Goal: Obtain resource: Download file/media

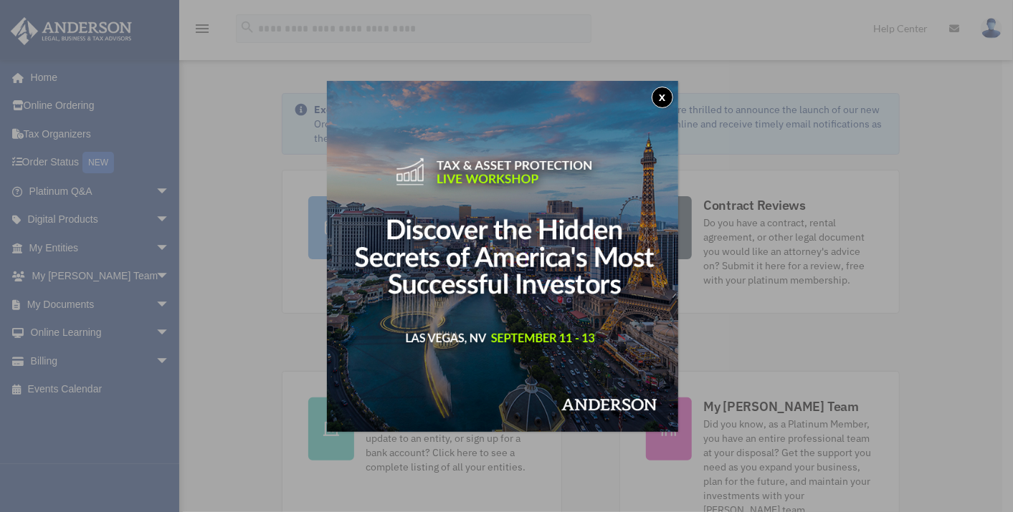
click at [666, 94] on button "x" at bounding box center [661, 97] width 21 height 21
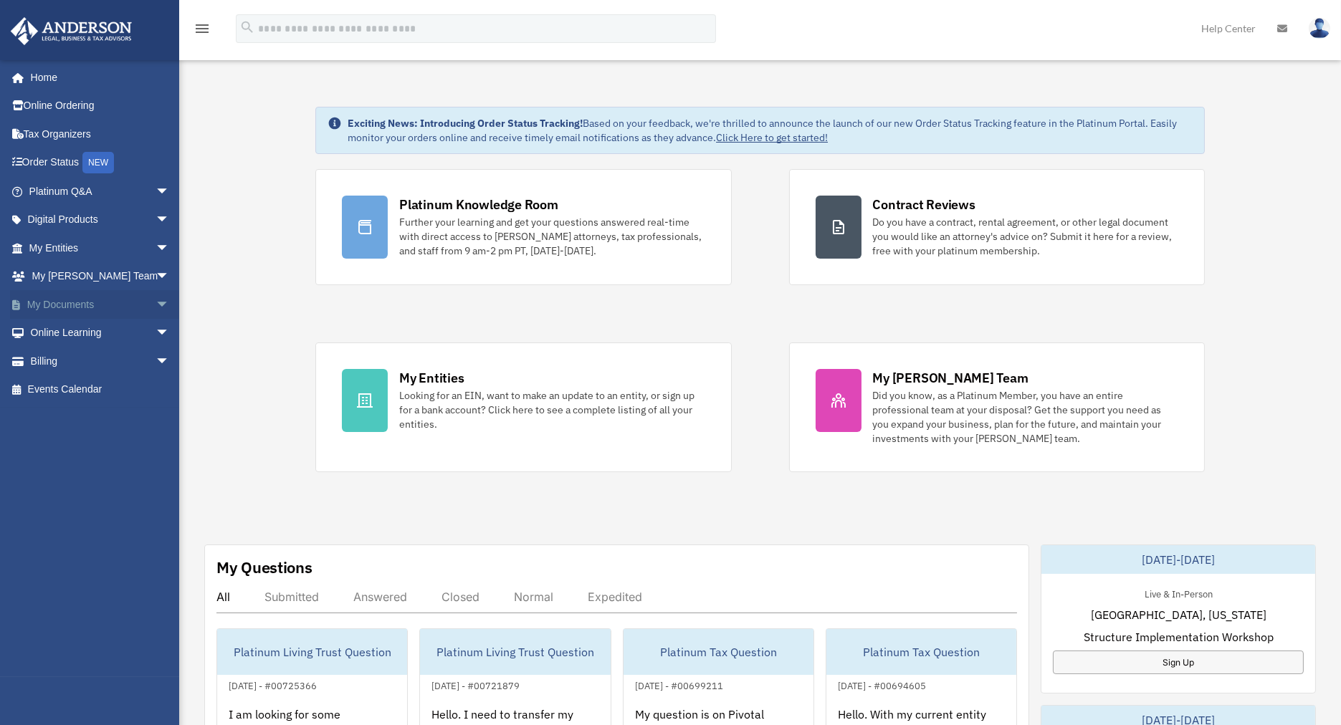
click at [68, 300] on link "My Documents arrow_drop_down" at bounding box center [100, 304] width 181 height 29
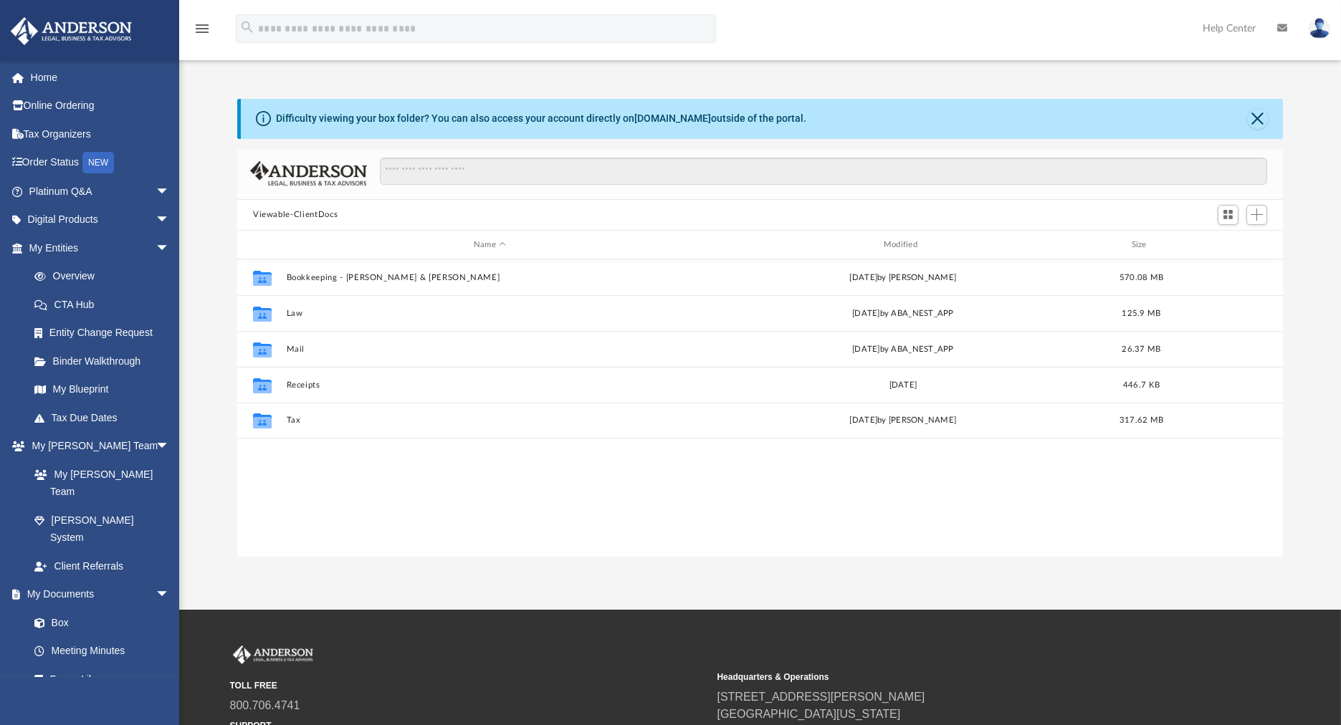
scroll to position [313, 1033]
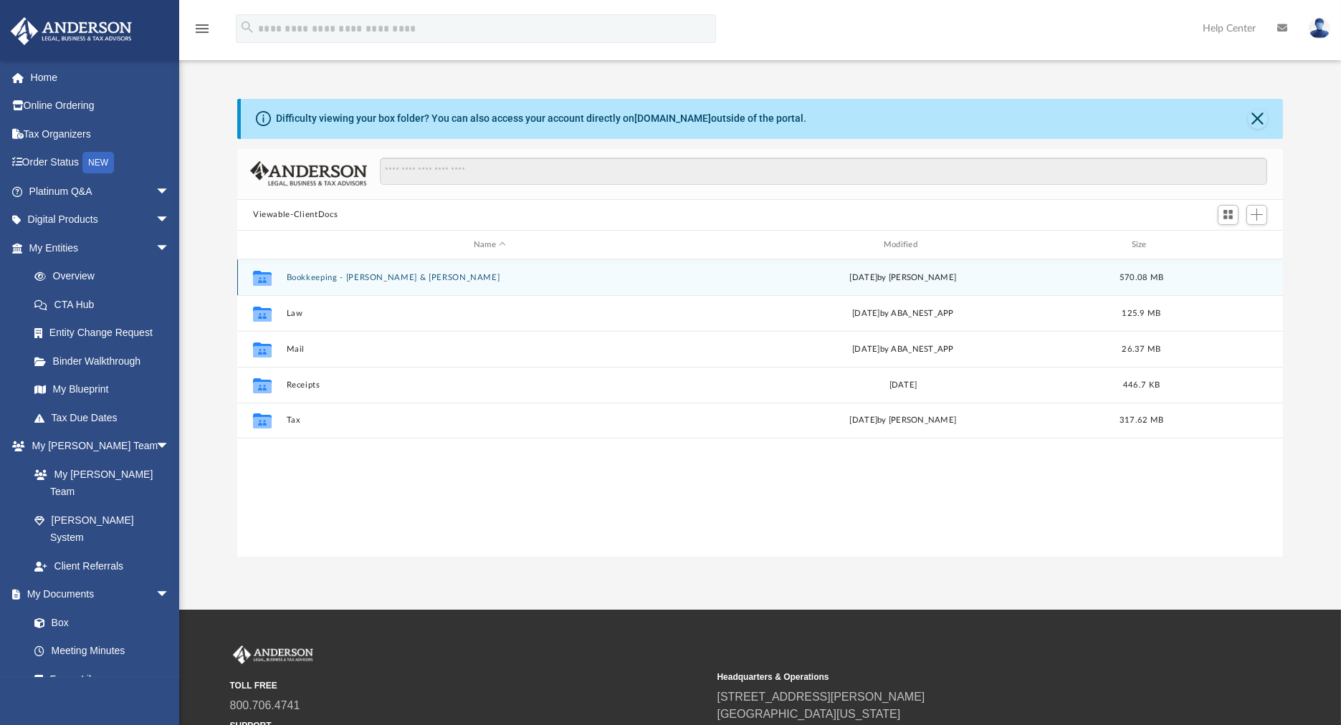
click at [360, 279] on button "Bookkeeping - [PERSON_NAME] & [PERSON_NAME]" at bounding box center [490, 277] width 407 height 9
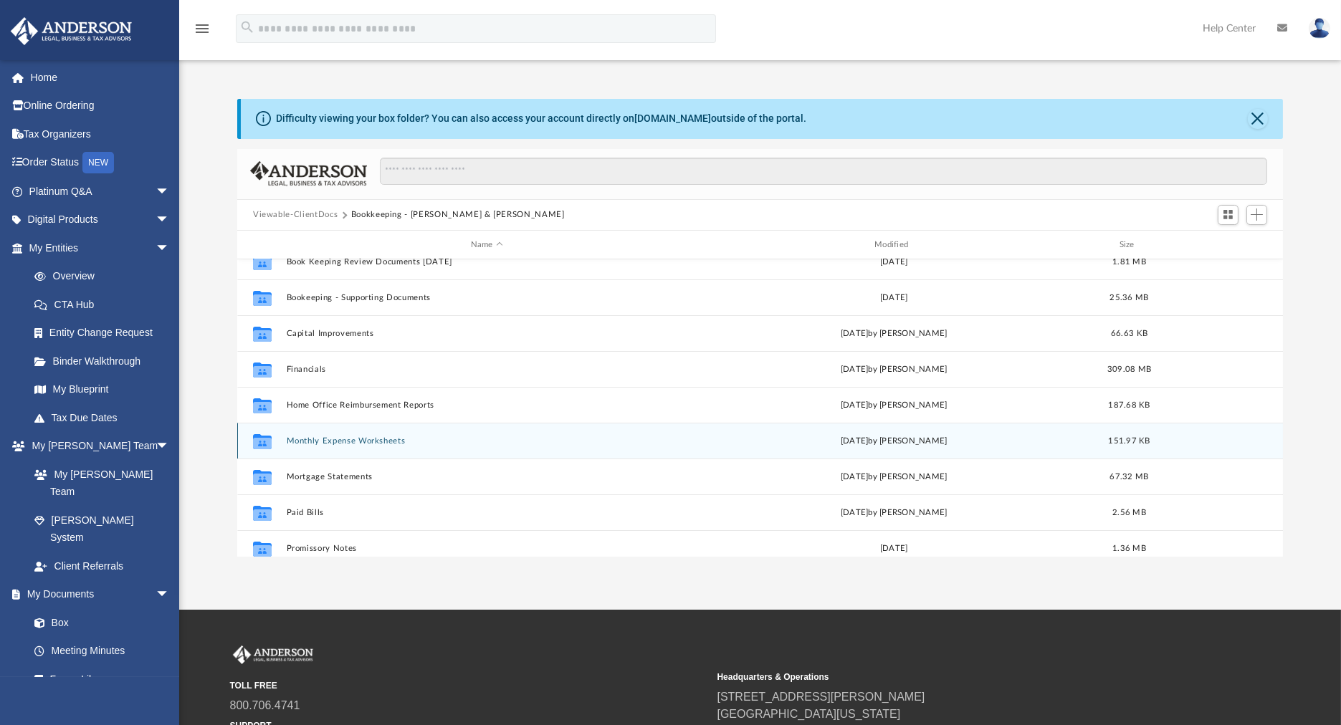
scroll to position [239, 0]
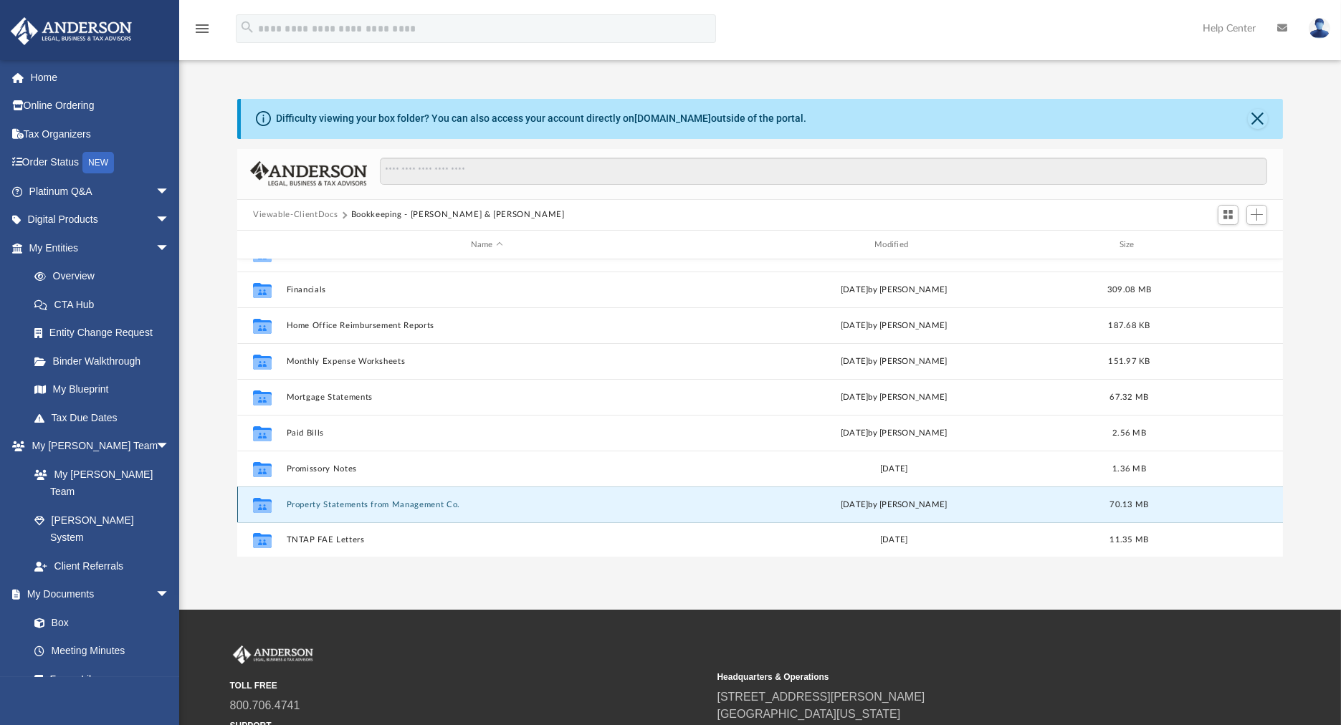
click at [326, 505] on button "Property Statements from Management Co." at bounding box center [487, 504] width 401 height 9
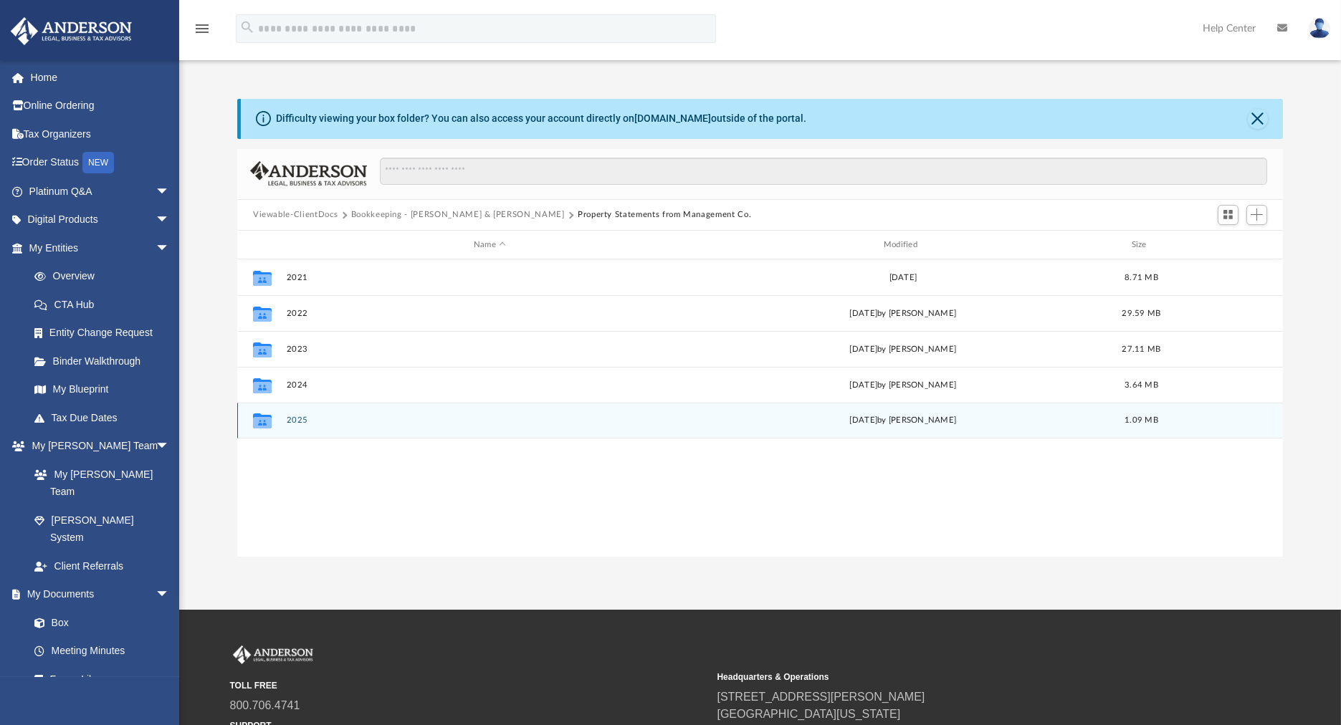
click at [297, 419] on button "2025" at bounding box center [490, 420] width 407 height 9
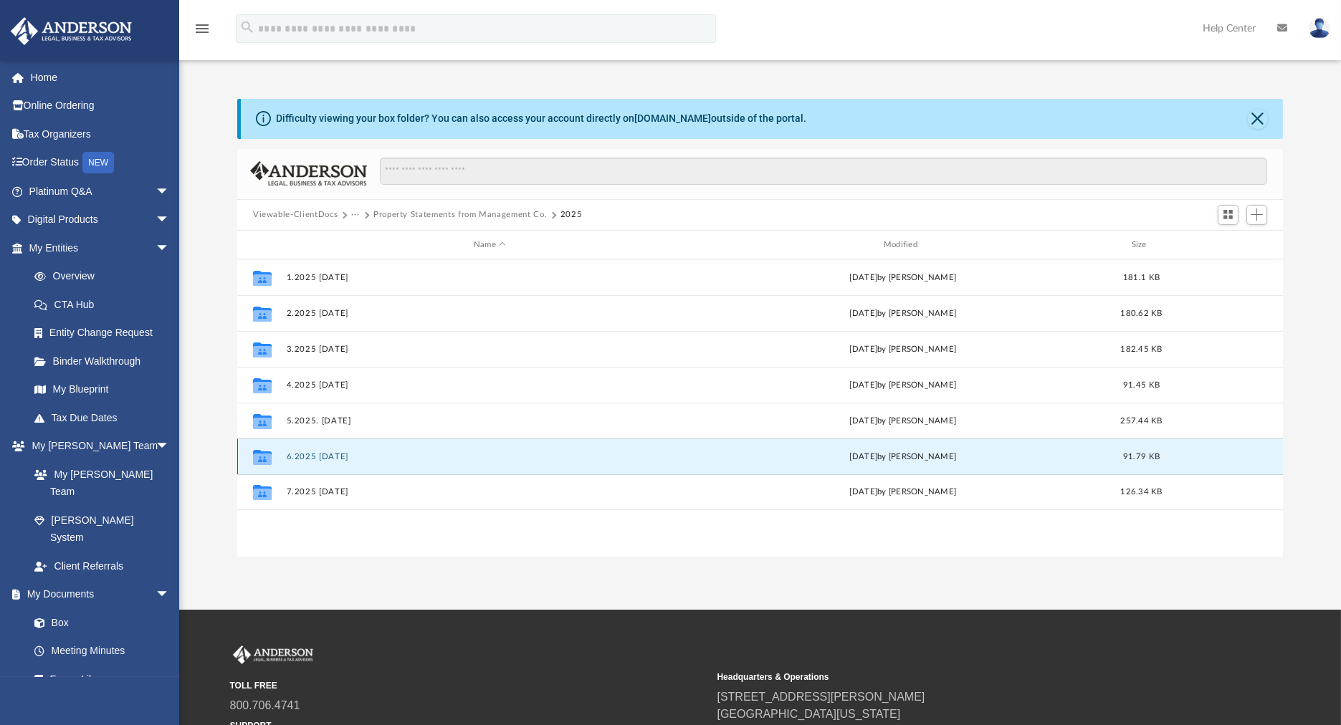
click at [315, 452] on button "6.2025 [DATE]" at bounding box center [490, 456] width 407 height 9
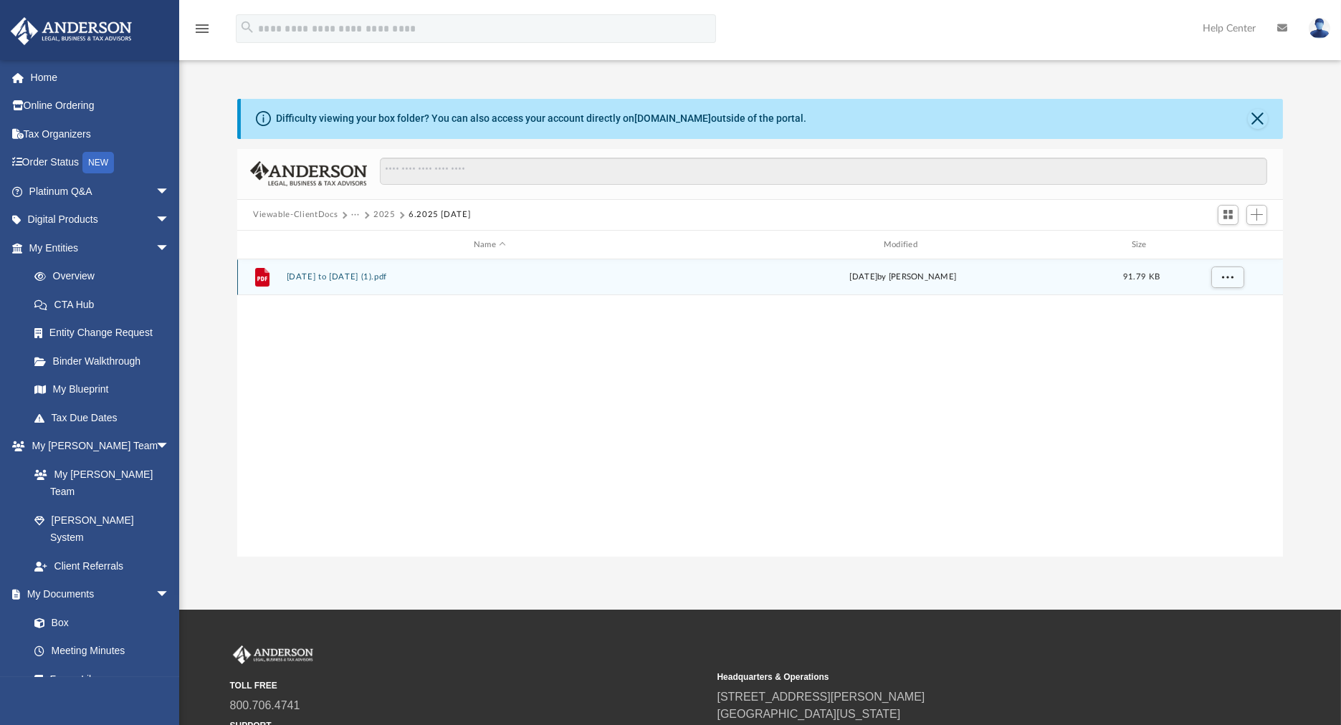
click at [407, 273] on button "[DATE] to [DATE] (1).pdf" at bounding box center [490, 277] width 407 height 9
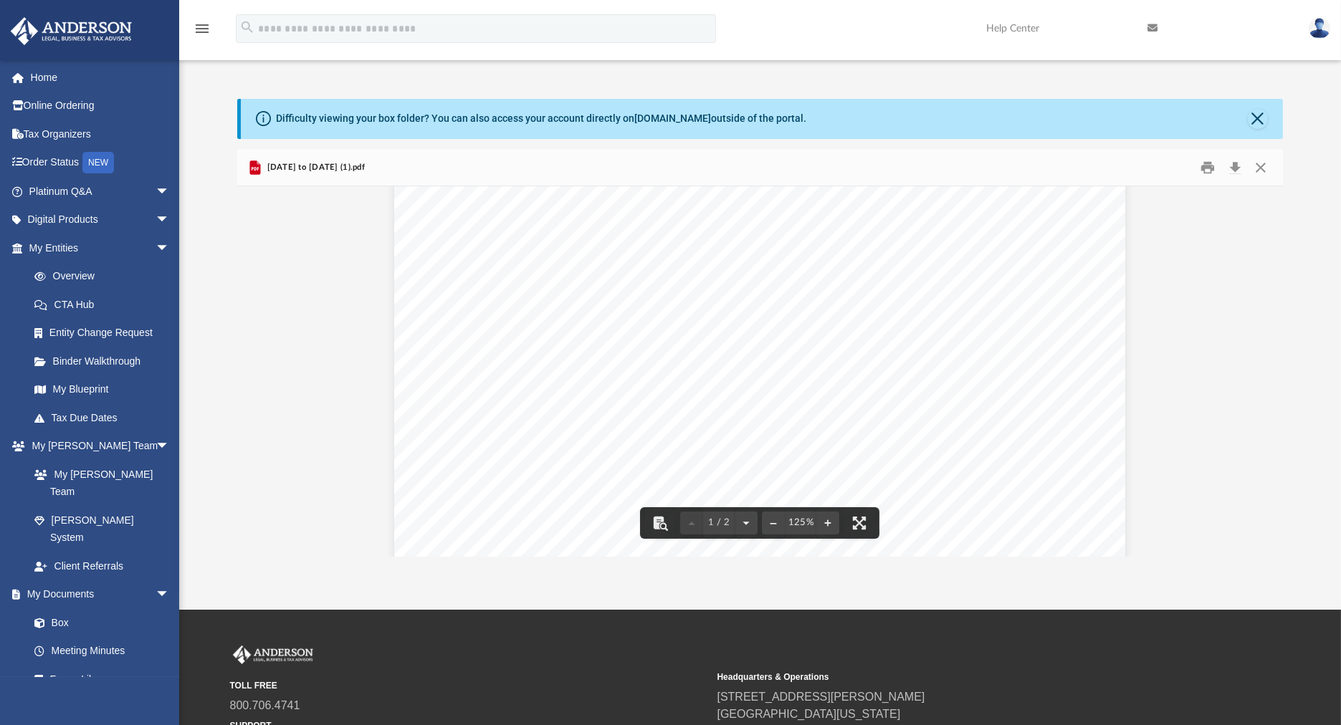
scroll to position [80, 0]
click at [1259, 163] on button "Close" at bounding box center [1261, 167] width 26 height 22
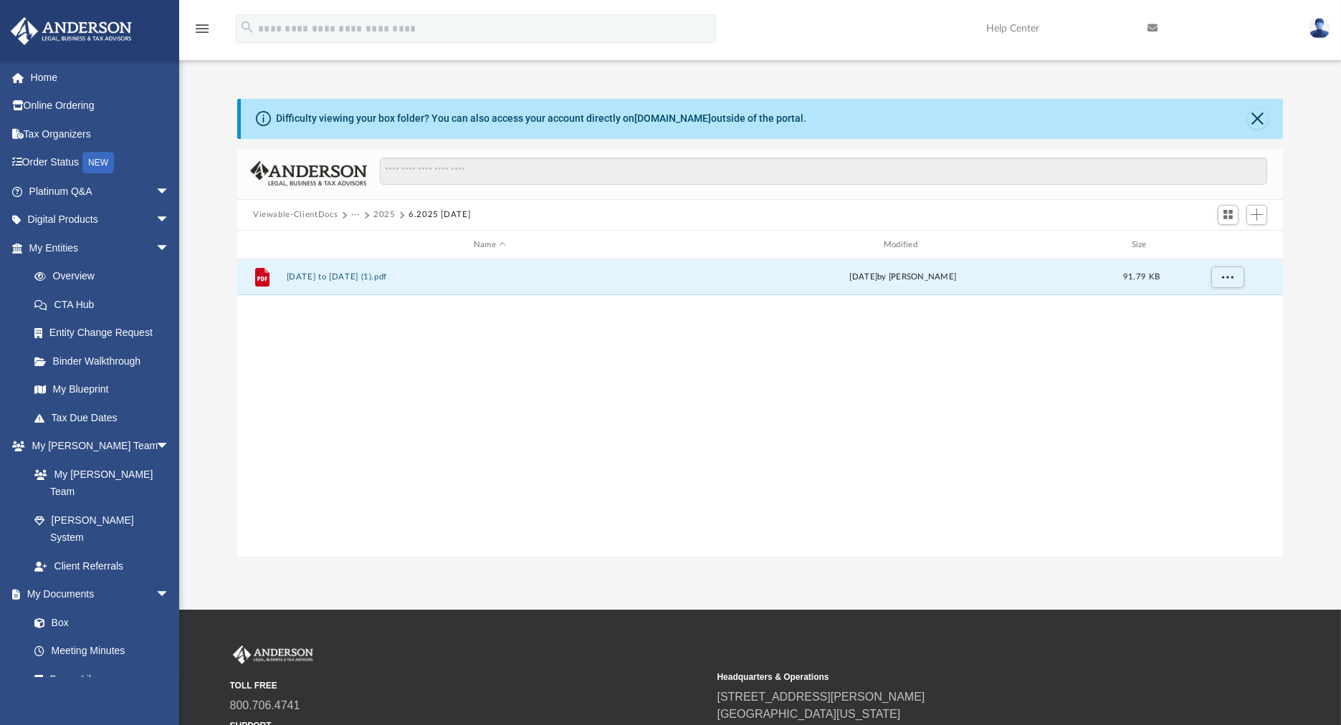
click at [321, 211] on button "Viewable-ClientDocs" at bounding box center [295, 215] width 85 height 13
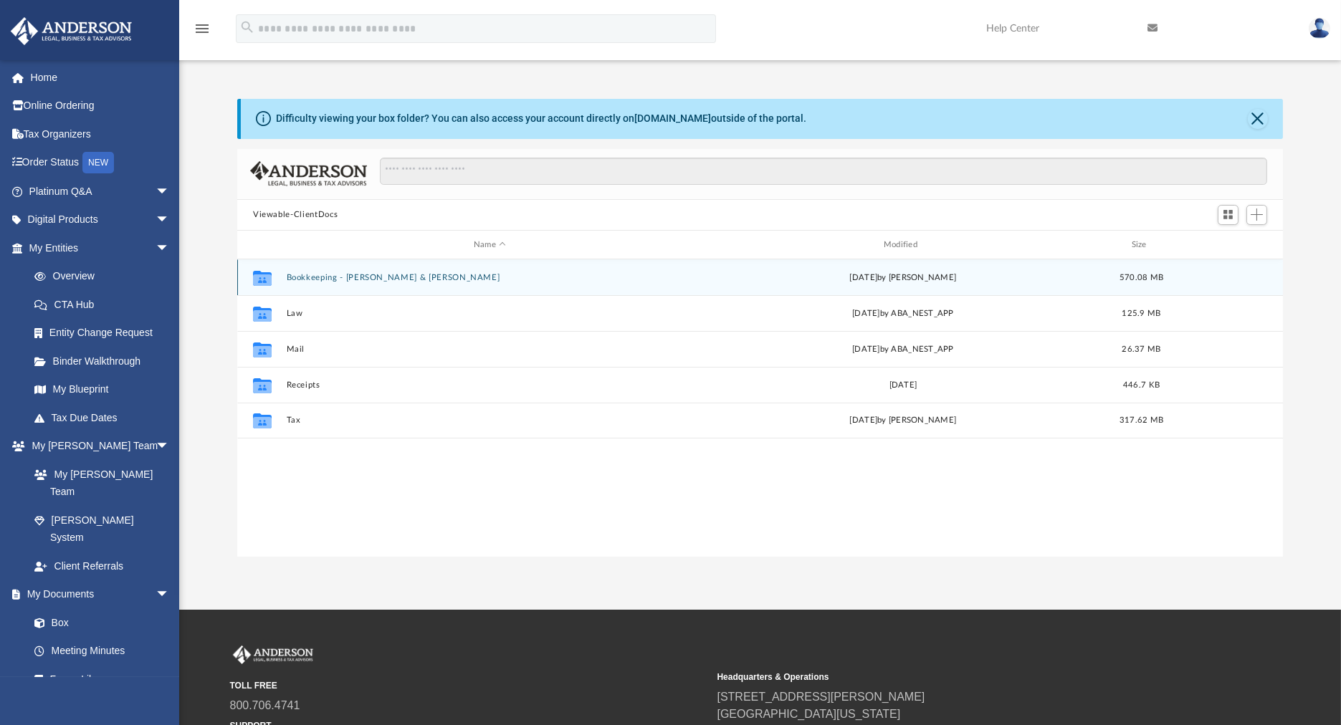
click at [340, 279] on button "Bookkeeping - [PERSON_NAME] & [PERSON_NAME]" at bounding box center [490, 277] width 407 height 9
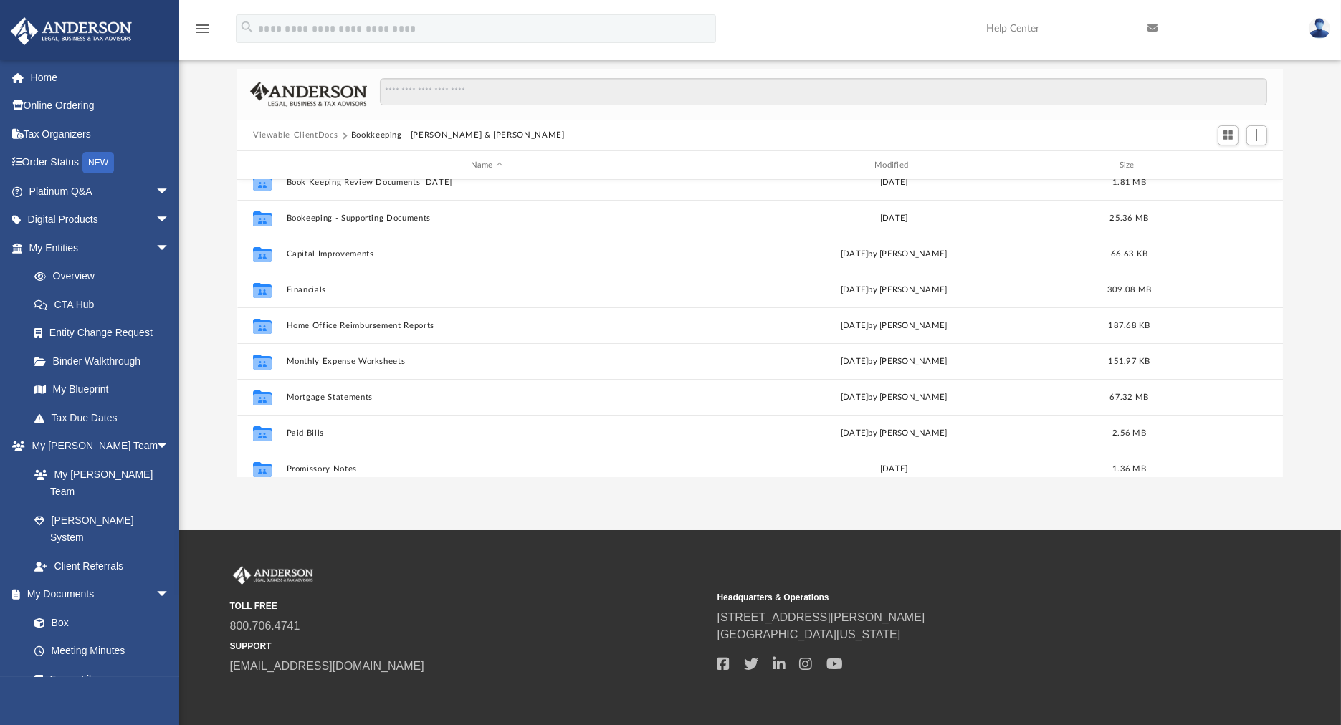
scroll to position [239, 0]
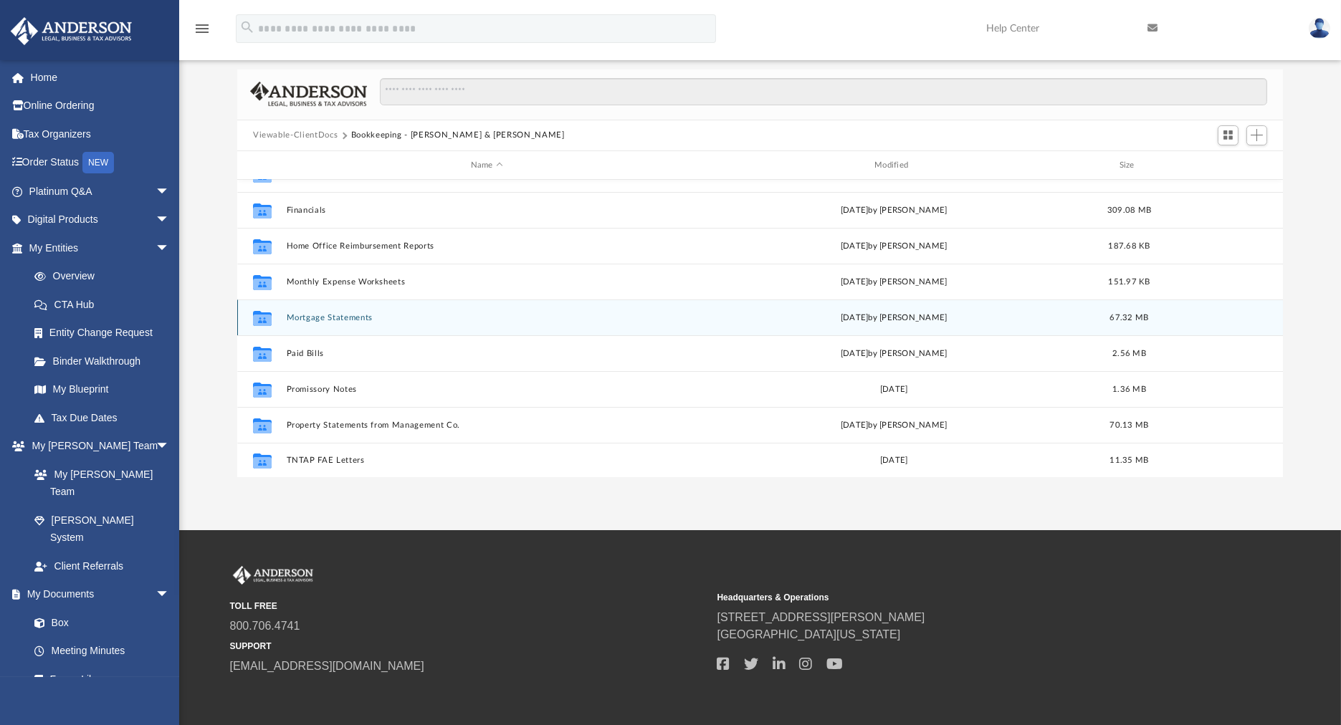
click at [327, 313] on button "Mortgage Statements" at bounding box center [487, 317] width 401 height 9
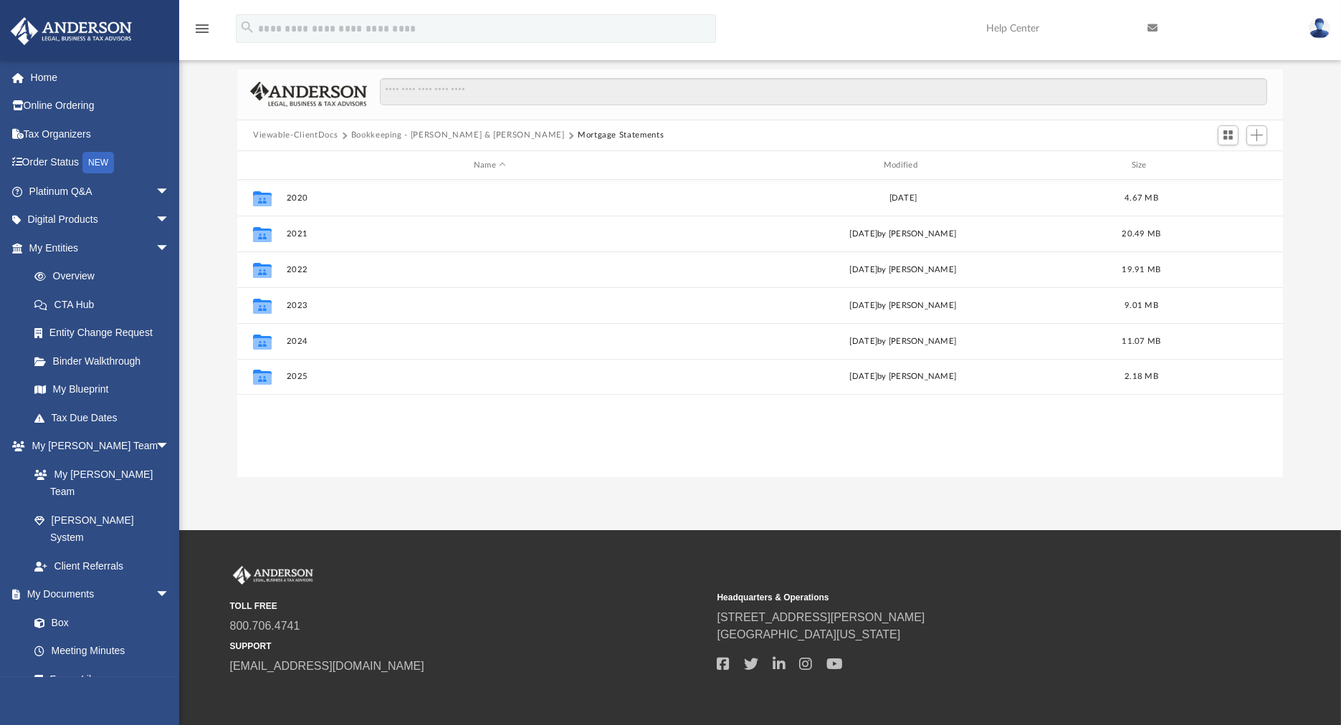
scroll to position [0, 0]
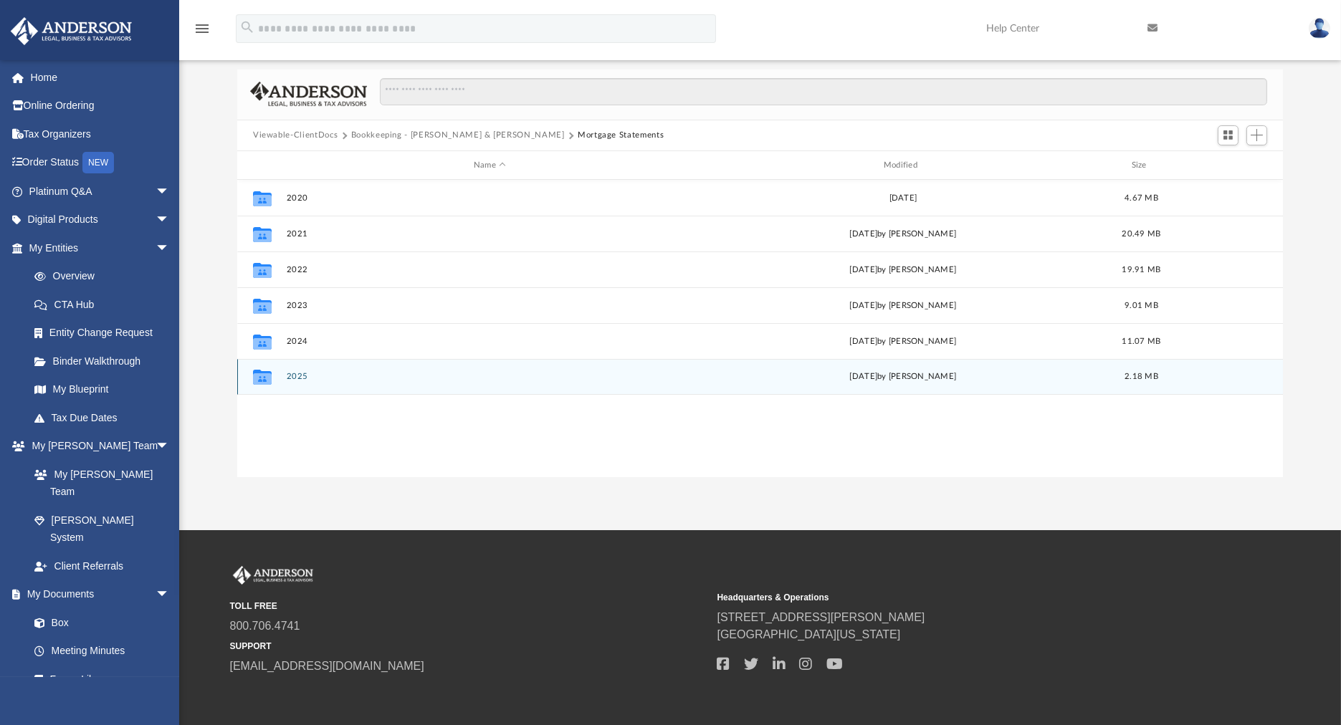
click at [297, 375] on button "2025" at bounding box center [490, 377] width 407 height 9
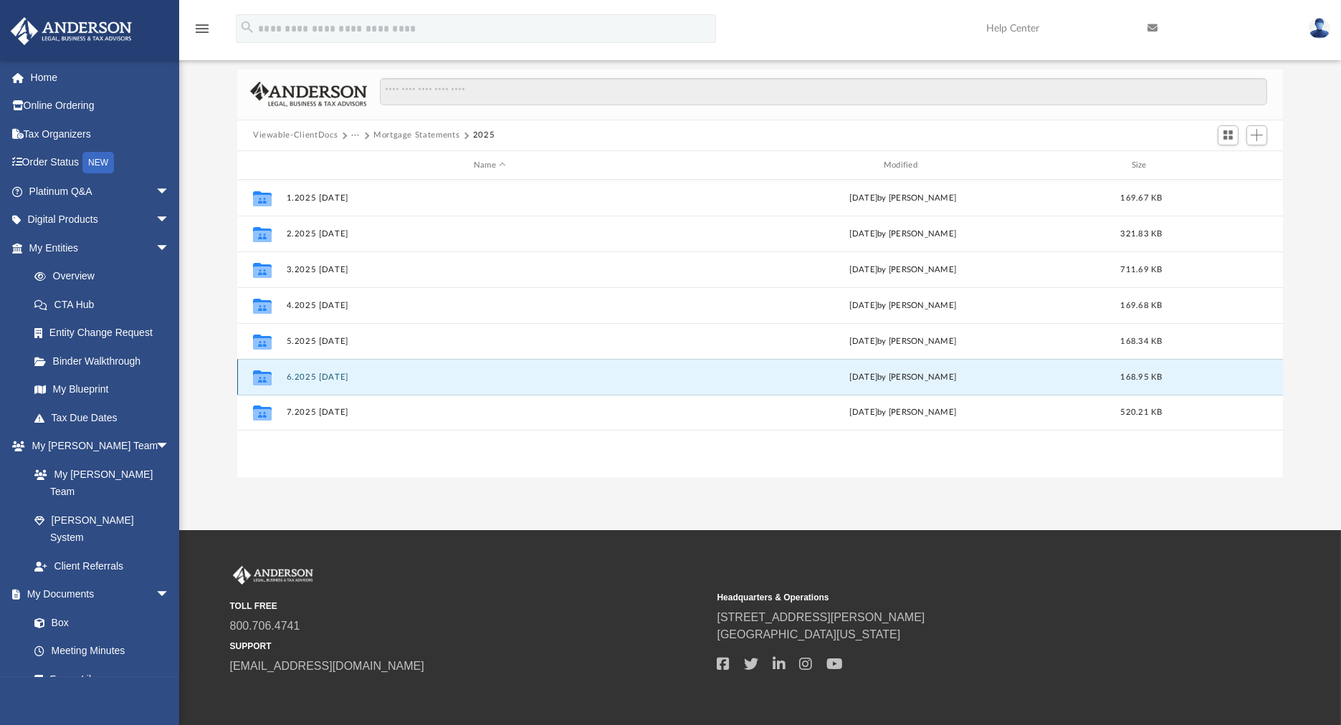
click at [348, 377] on button "6.2025 [DATE]" at bounding box center [490, 377] width 407 height 9
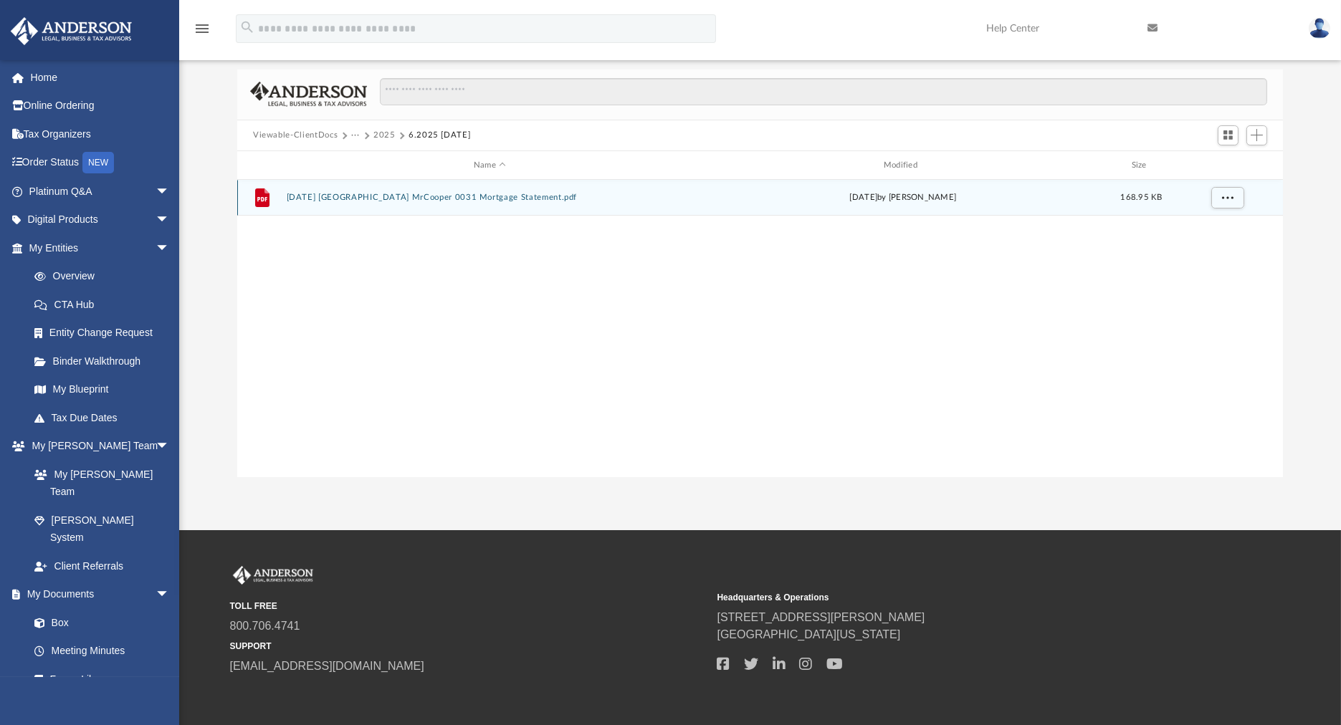
click at [421, 199] on button "[DATE] [GEOGRAPHIC_DATA] MrCooper 0031 Mortgage Statement.pdf" at bounding box center [490, 197] width 407 height 9
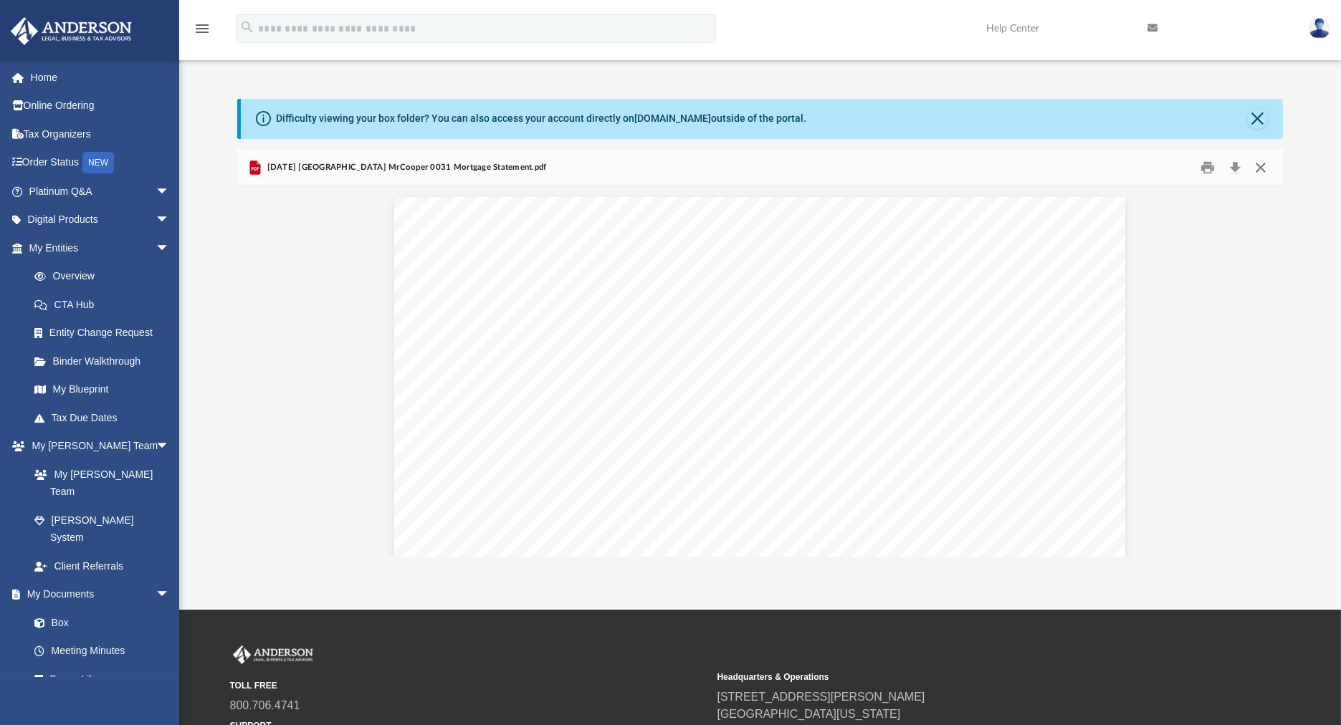
click at [1269, 166] on button "Close" at bounding box center [1261, 167] width 26 height 22
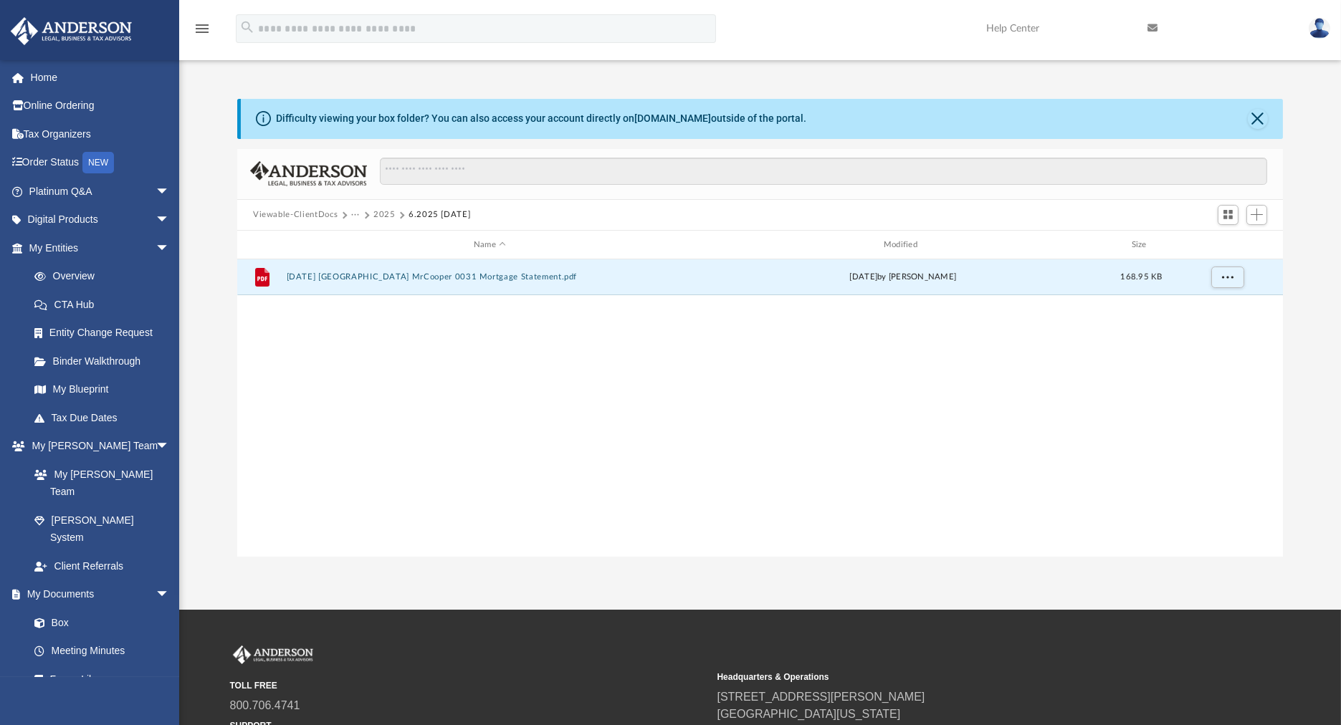
click at [384, 216] on button "2025" at bounding box center [384, 215] width 22 height 13
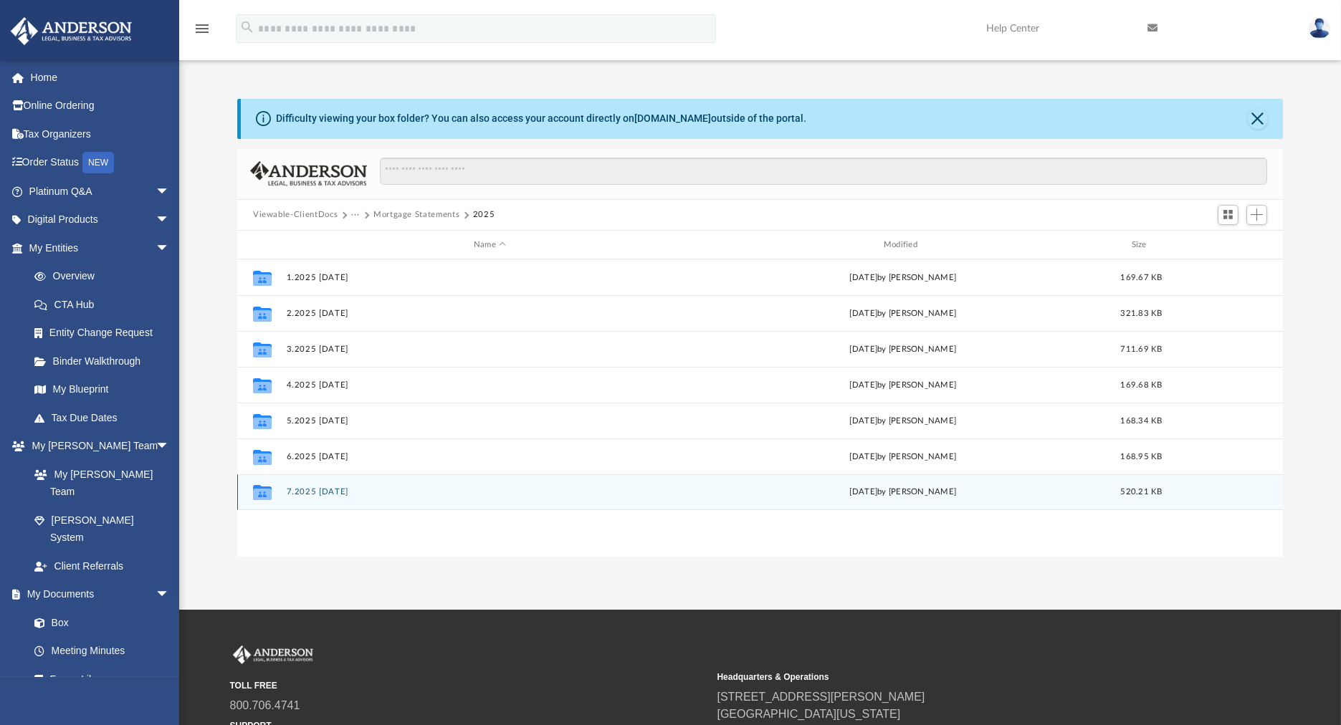
click at [338, 492] on button "7.2025 [DATE]" at bounding box center [490, 492] width 407 height 9
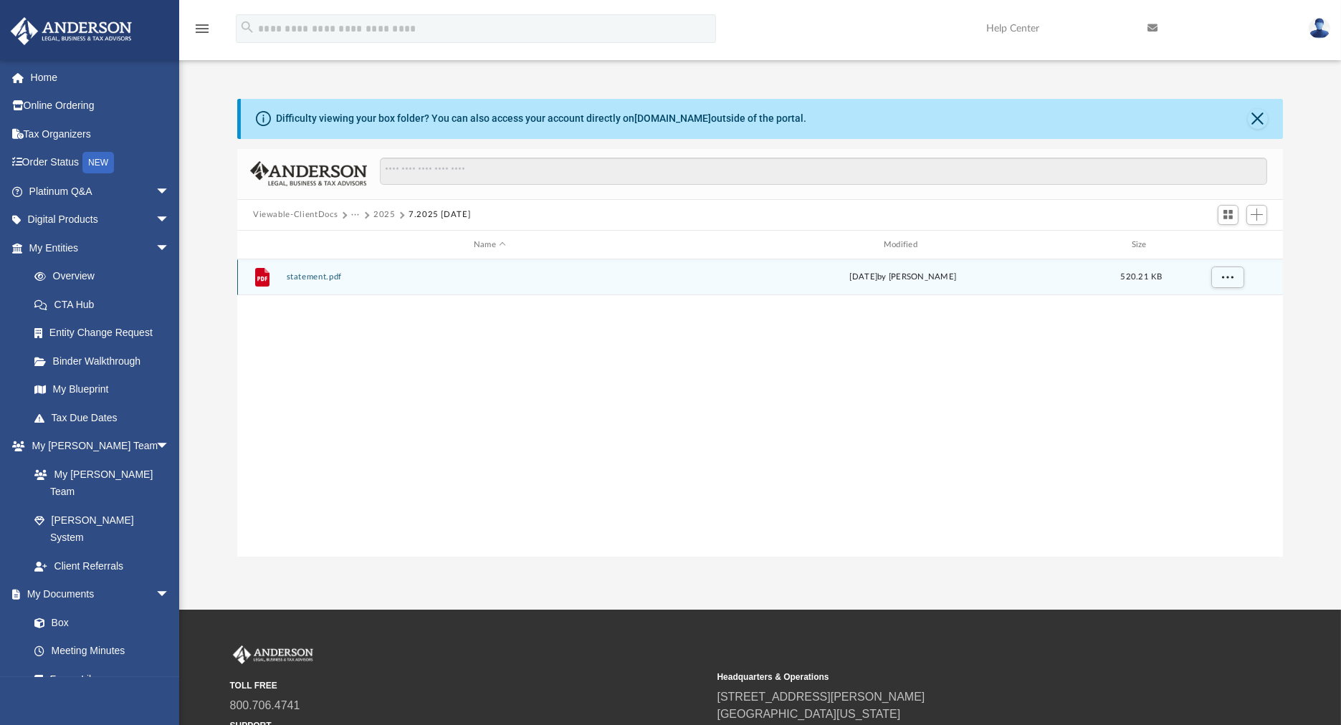
click at [328, 273] on button "statement.pdf" at bounding box center [490, 277] width 407 height 9
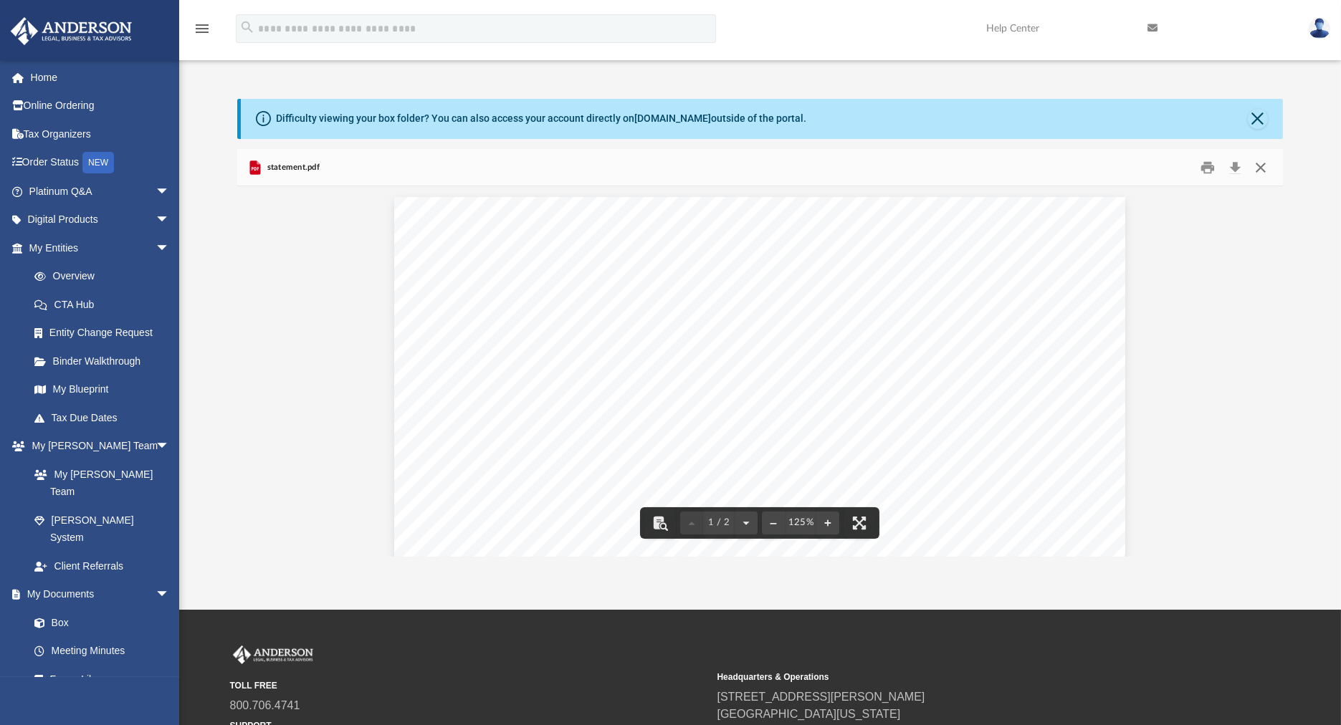
click at [1263, 172] on button "Close" at bounding box center [1261, 167] width 26 height 22
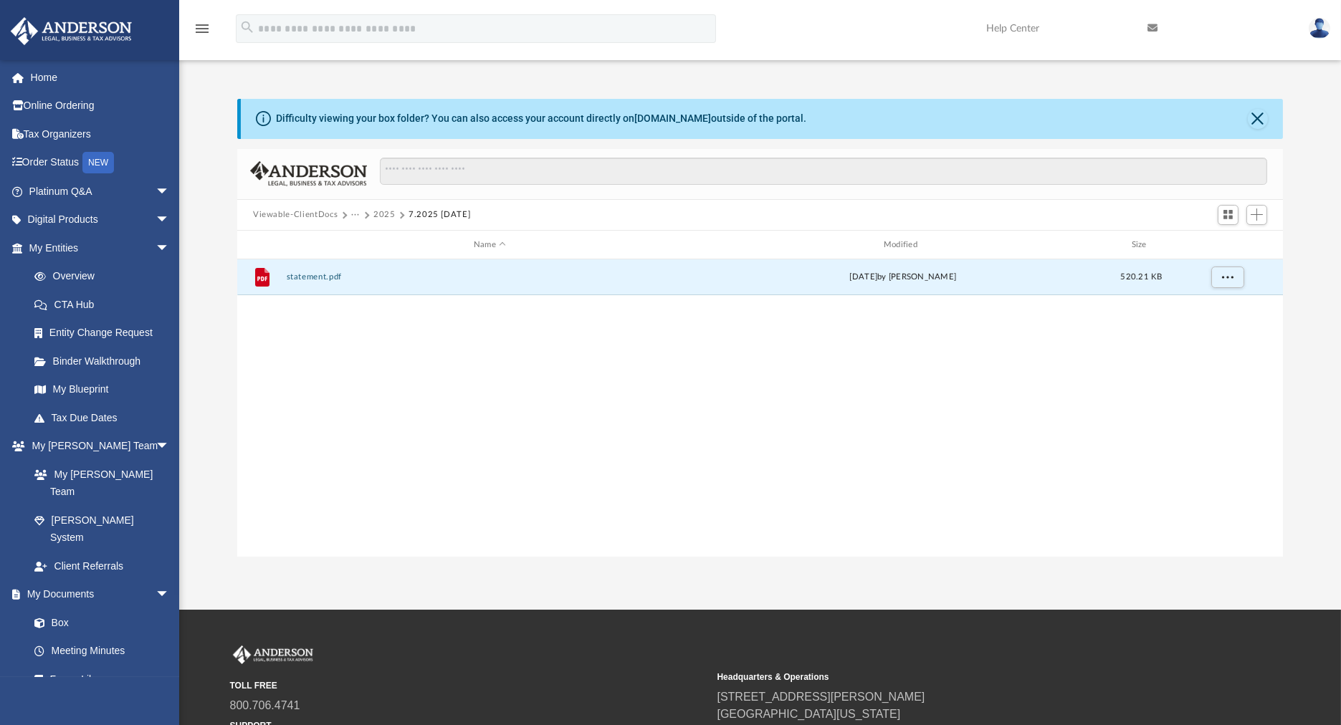
click at [382, 210] on button "2025" at bounding box center [384, 215] width 22 height 13
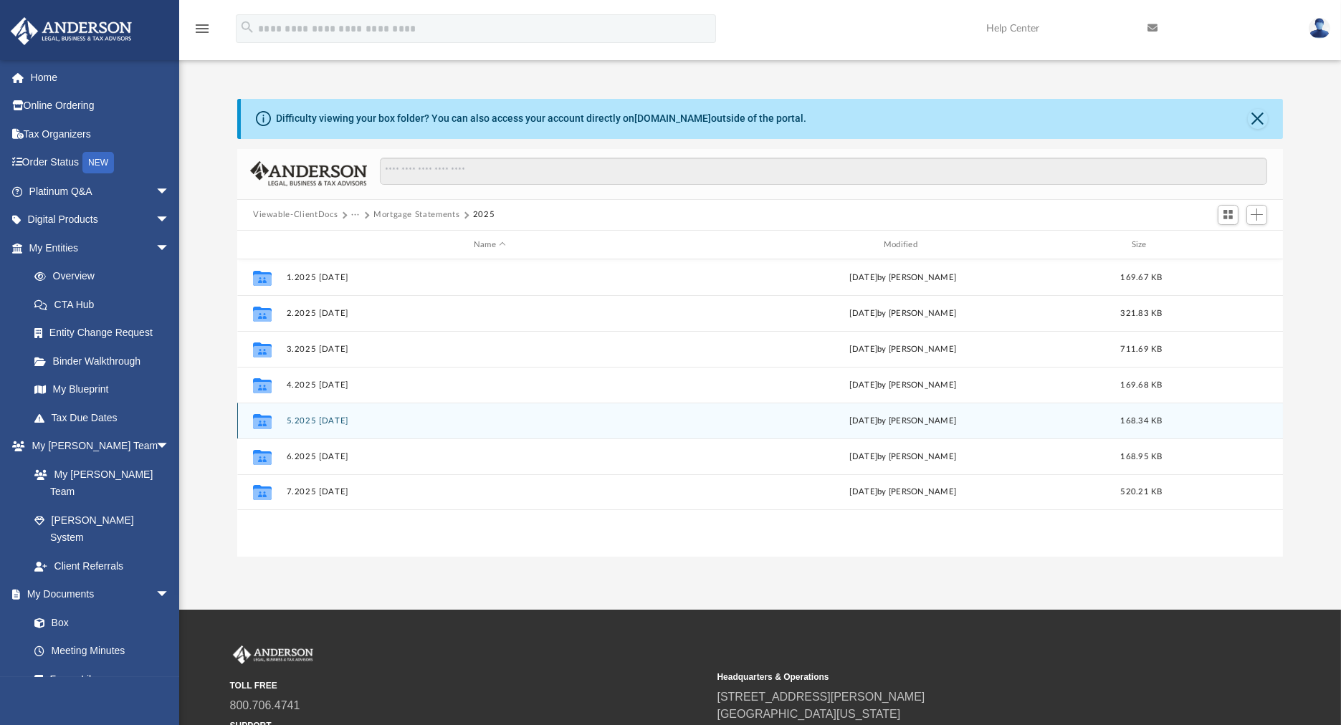
click at [315, 417] on button "5.2025 [DATE]" at bounding box center [490, 420] width 407 height 9
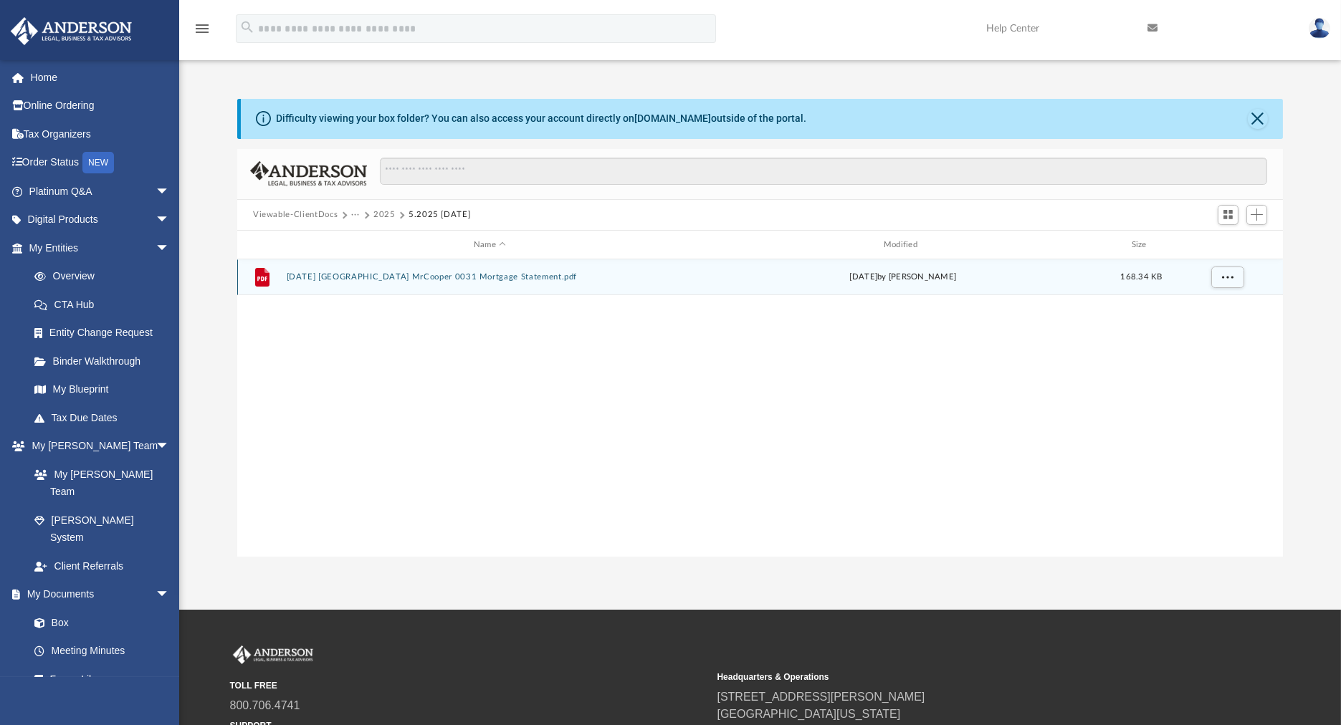
click at [424, 276] on button "[DATE] [GEOGRAPHIC_DATA] MrCooper 0031 Mortgage Statement.pdf" at bounding box center [490, 277] width 407 height 9
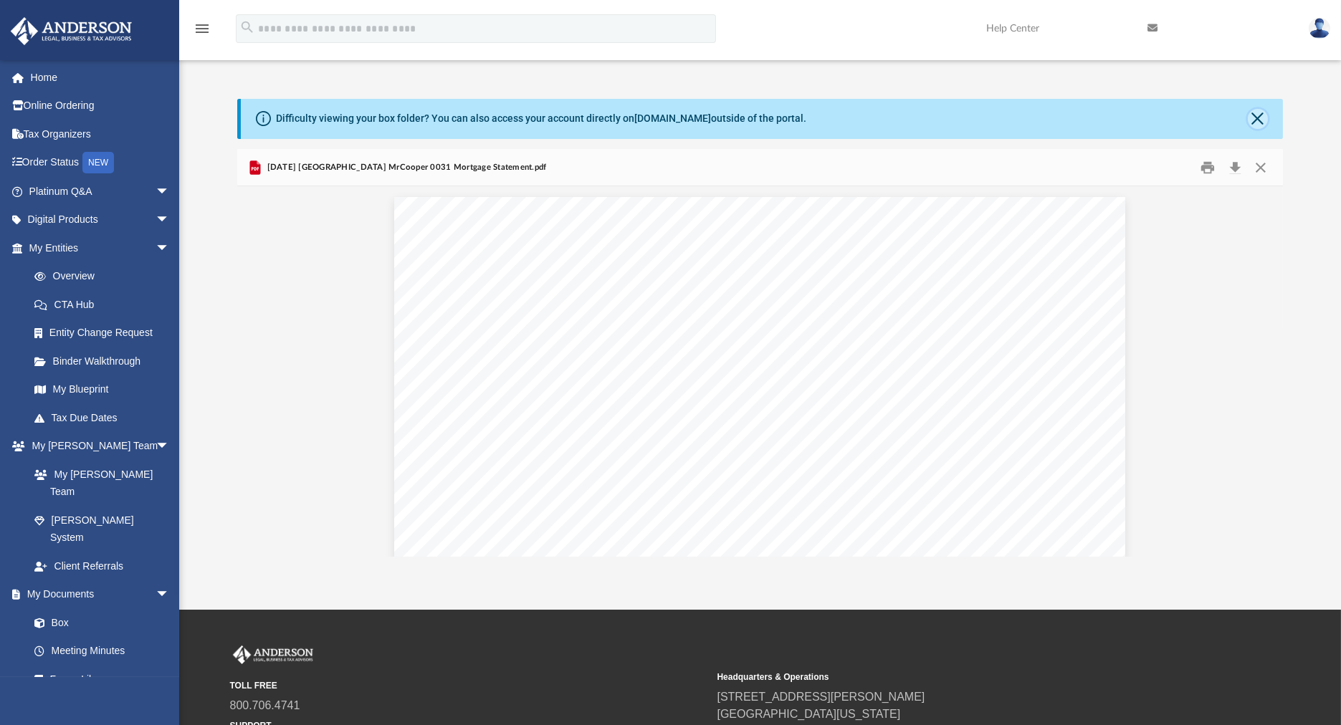
click at [1257, 119] on button "Close" at bounding box center [1258, 119] width 20 height 20
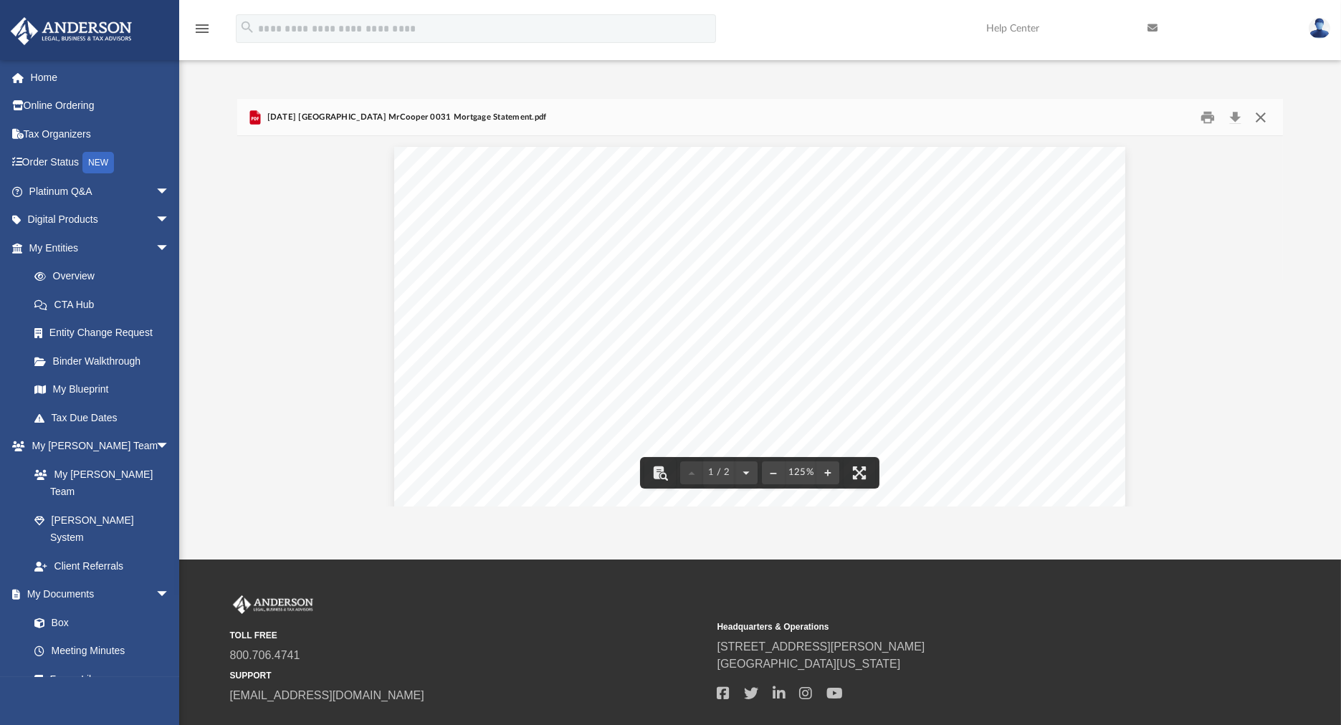
click at [1263, 120] on button "Close" at bounding box center [1261, 117] width 26 height 22
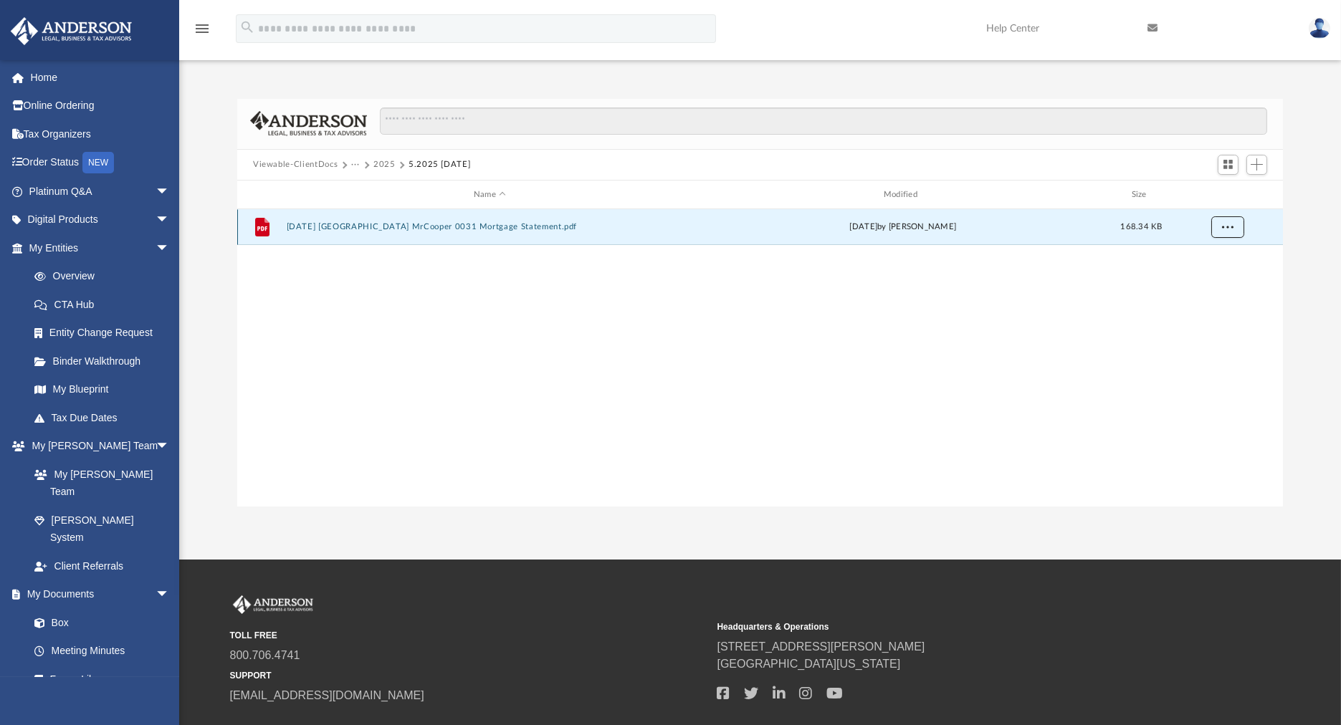
click at [1238, 233] on button "More options" at bounding box center [1227, 227] width 33 height 21
click at [1104, 333] on div "File [DATE] [GEOGRAPHIC_DATA] MrCooper 0031 Mortgage Statement.pdf [DATE] by [P…" at bounding box center [759, 357] width 1045 height 297
click at [386, 166] on button "2025" at bounding box center [384, 164] width 22 height 13
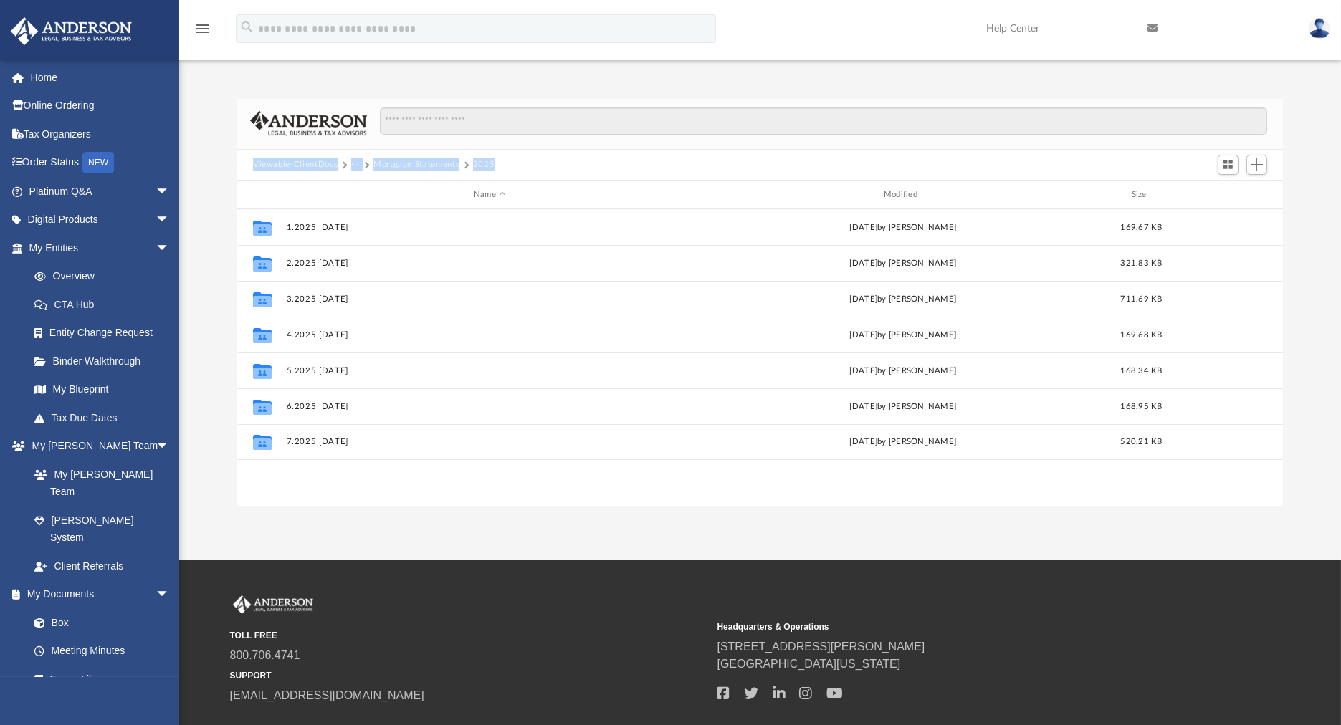
drag, startPoint x: 532, startPoint y: 158, endPoint x: 240, endPoint y: 162, distance: 291.7
click at [240, 162] on div "Viewable-ClientDocs ··· Mortgage Statements 2025" at bounding box center [759, 166] width 1045 height 32
drag, startPoint x: 240, startPoint y: 162, endPoint x: 272, endPoint y: 163, distance: 32.3
